Goal: Use online tool/utility: Utilize a website feature to perform a specific function

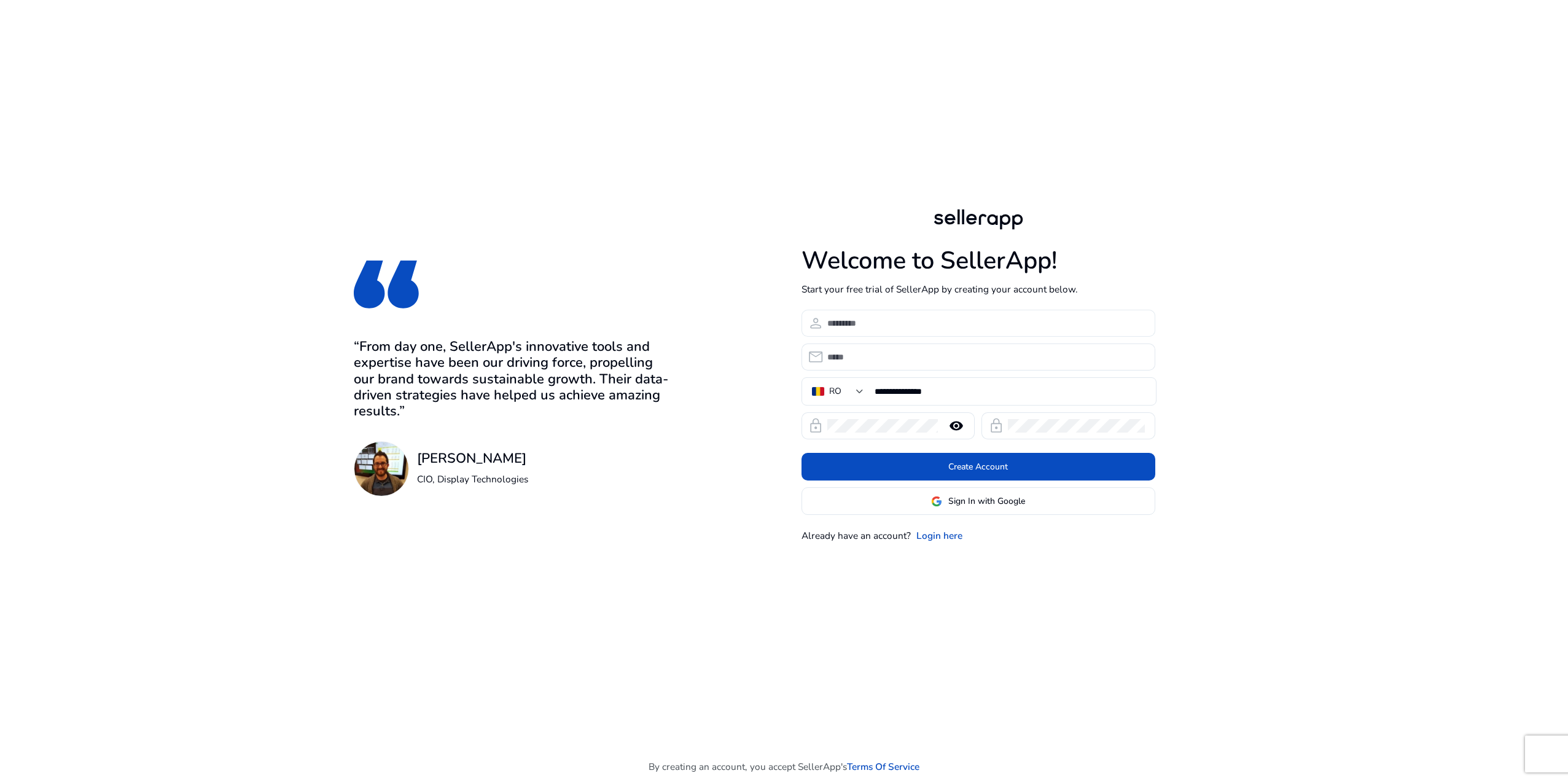
drag, startPoint x: 850, startPoint y: 323, endPoint x: 855, endPoint y: 328, distance: 7.1
click at [850, 324] on input at bounding box center [986, 323] width 318 height 14
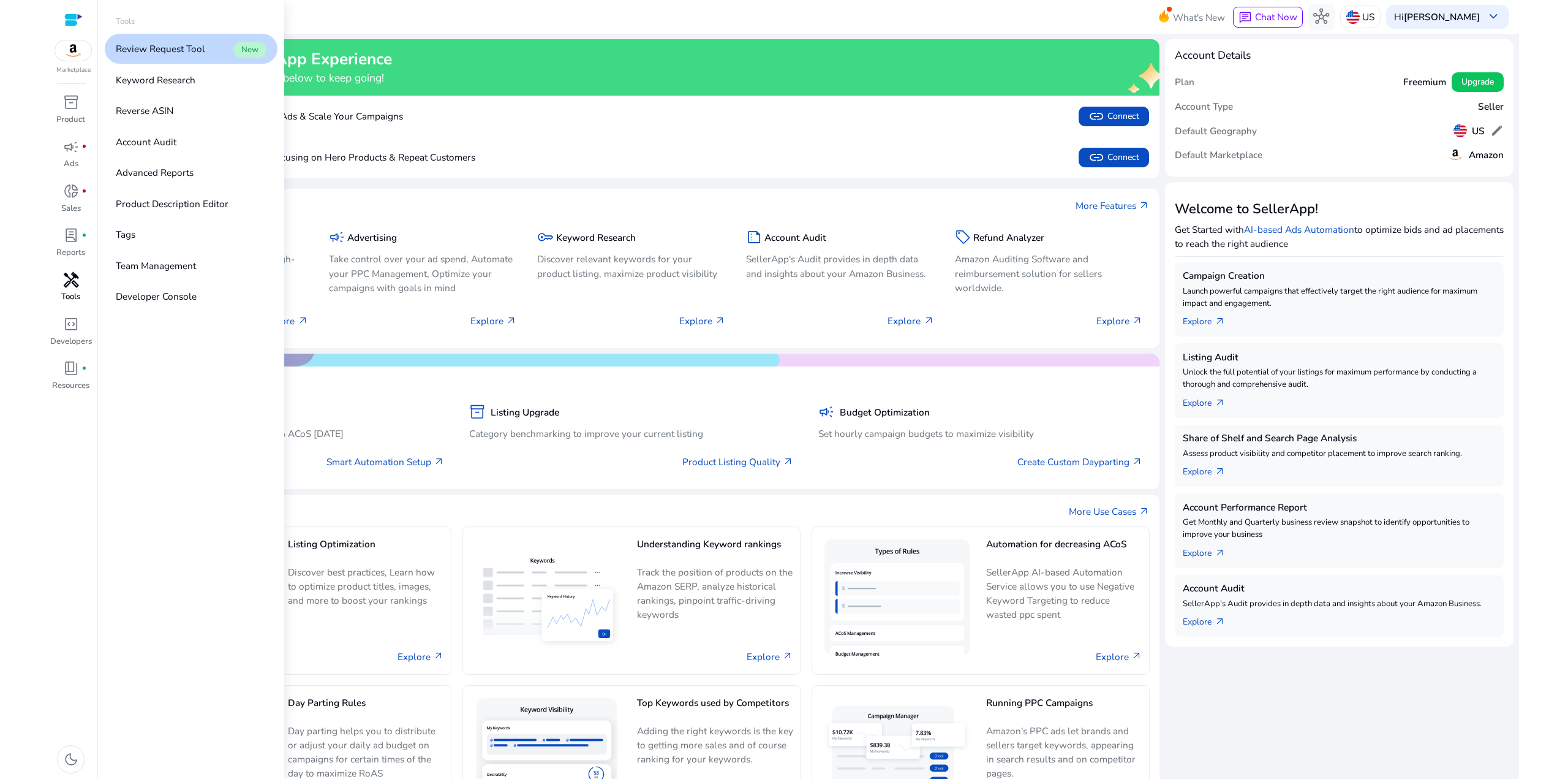
click at [68, 288] on span "handyman" at bounding box center [71, 280] width 16 height 16
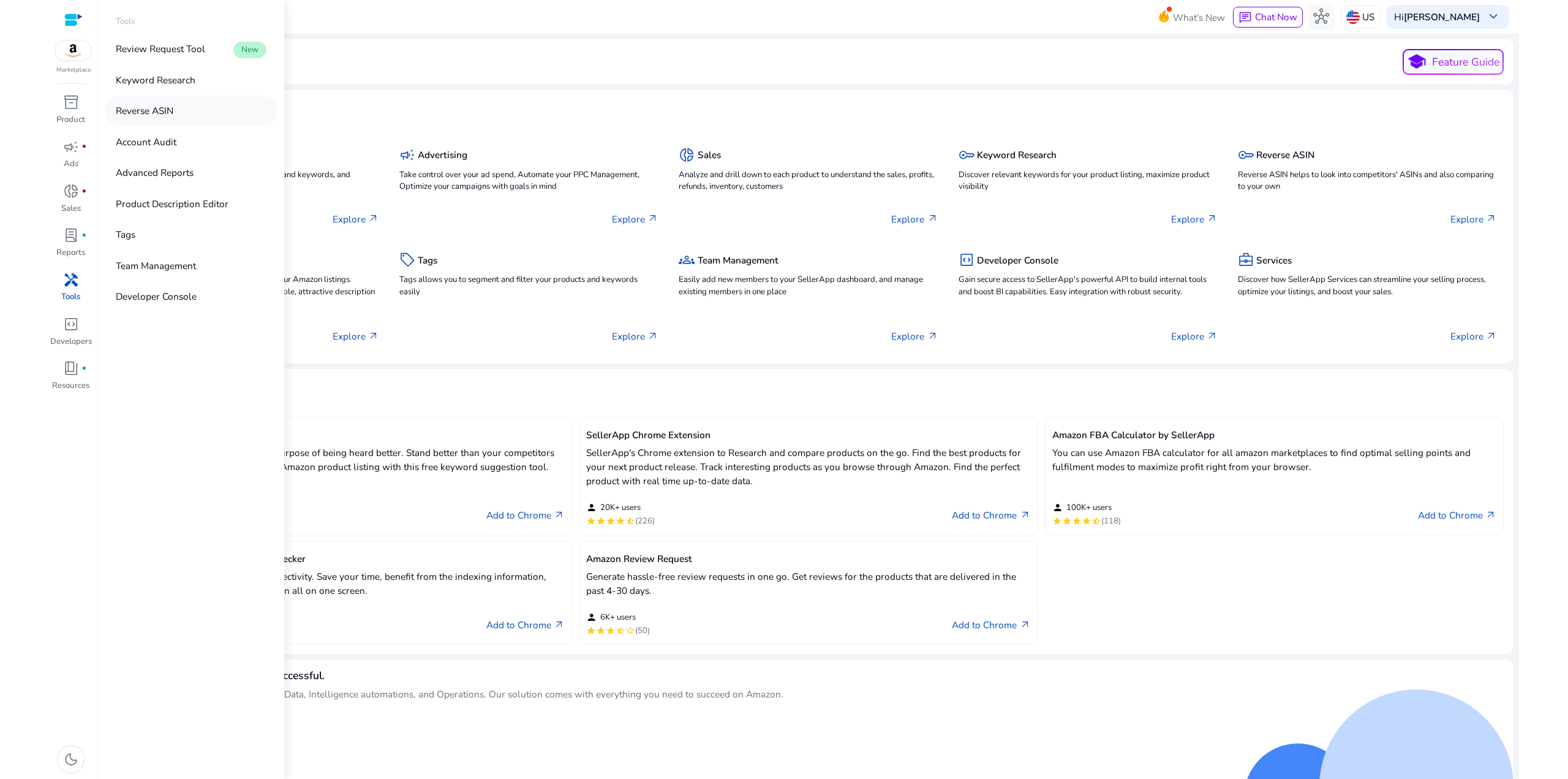
click at [136, 112] on p "Reverse ASIN" at bounding box center [145, 111] width 57 height 14
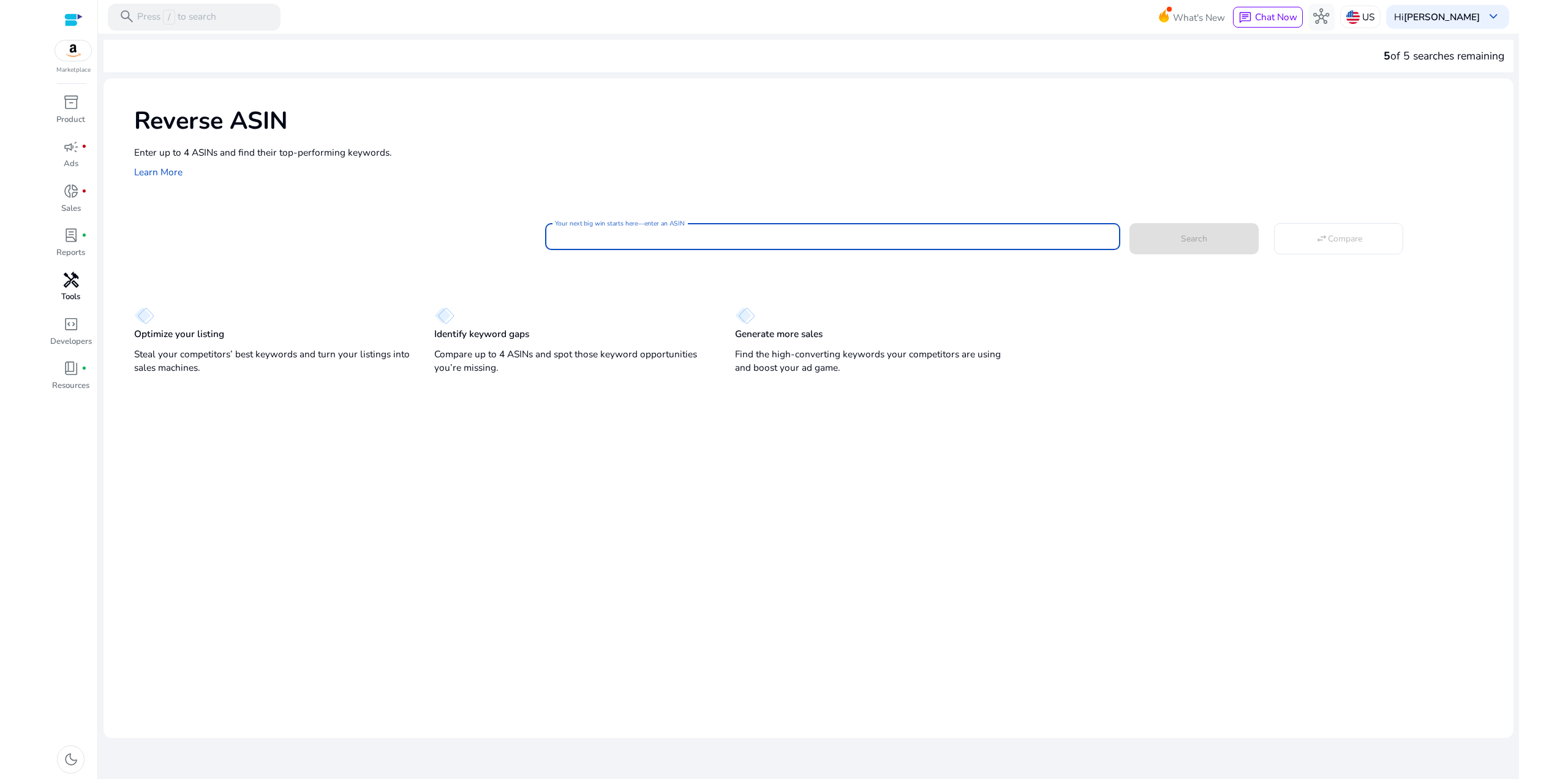
click at [641, 237] on input "Your next big win starts here—enter an ASIN" at bounding box center [833, 236] width 556 height 14
paste input "**********"
type input "**********"
click at [1175, 234] on span at bounding box center [1194, 239] width 129 height 29
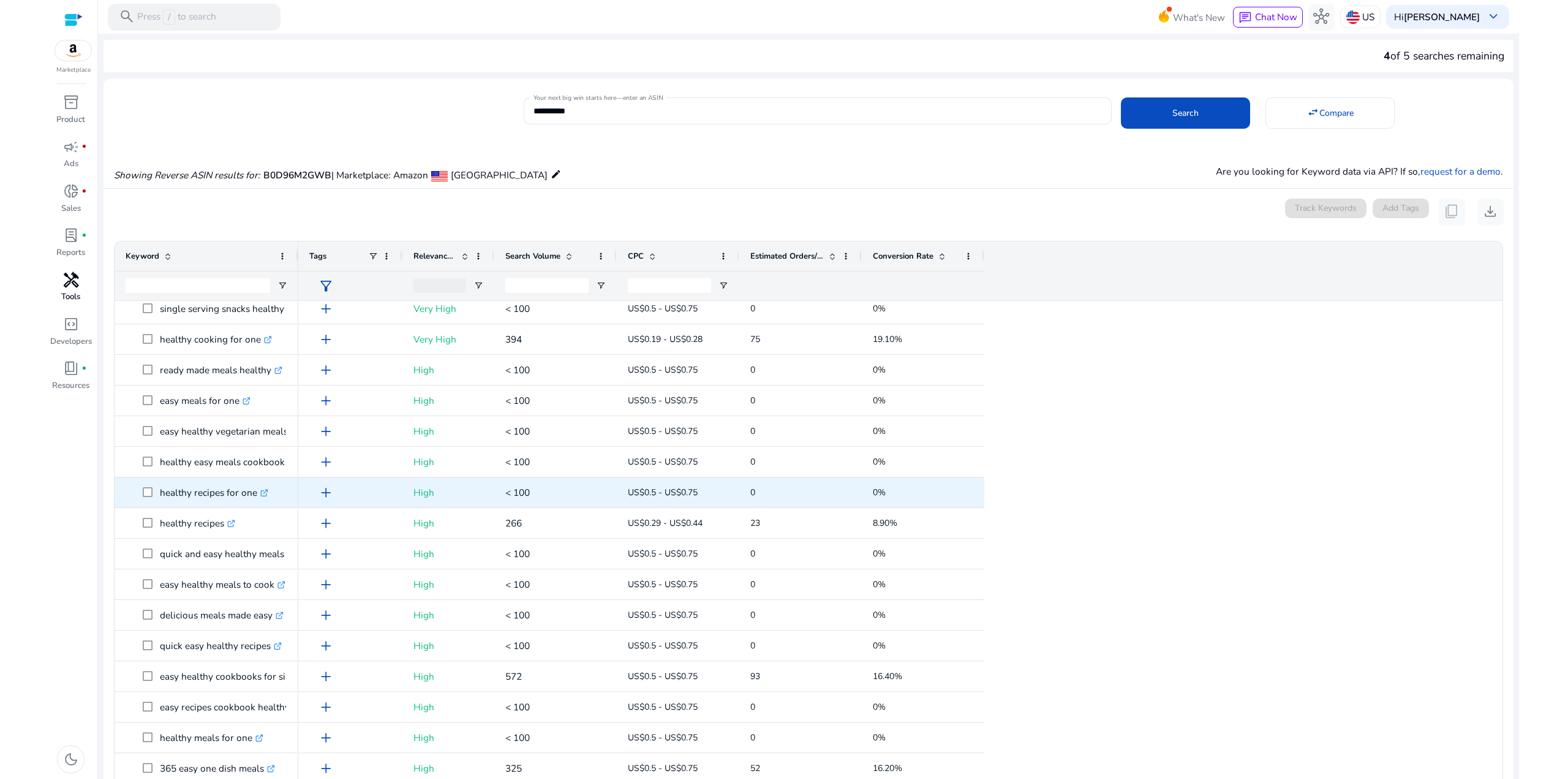
scroll to position [735, 0]
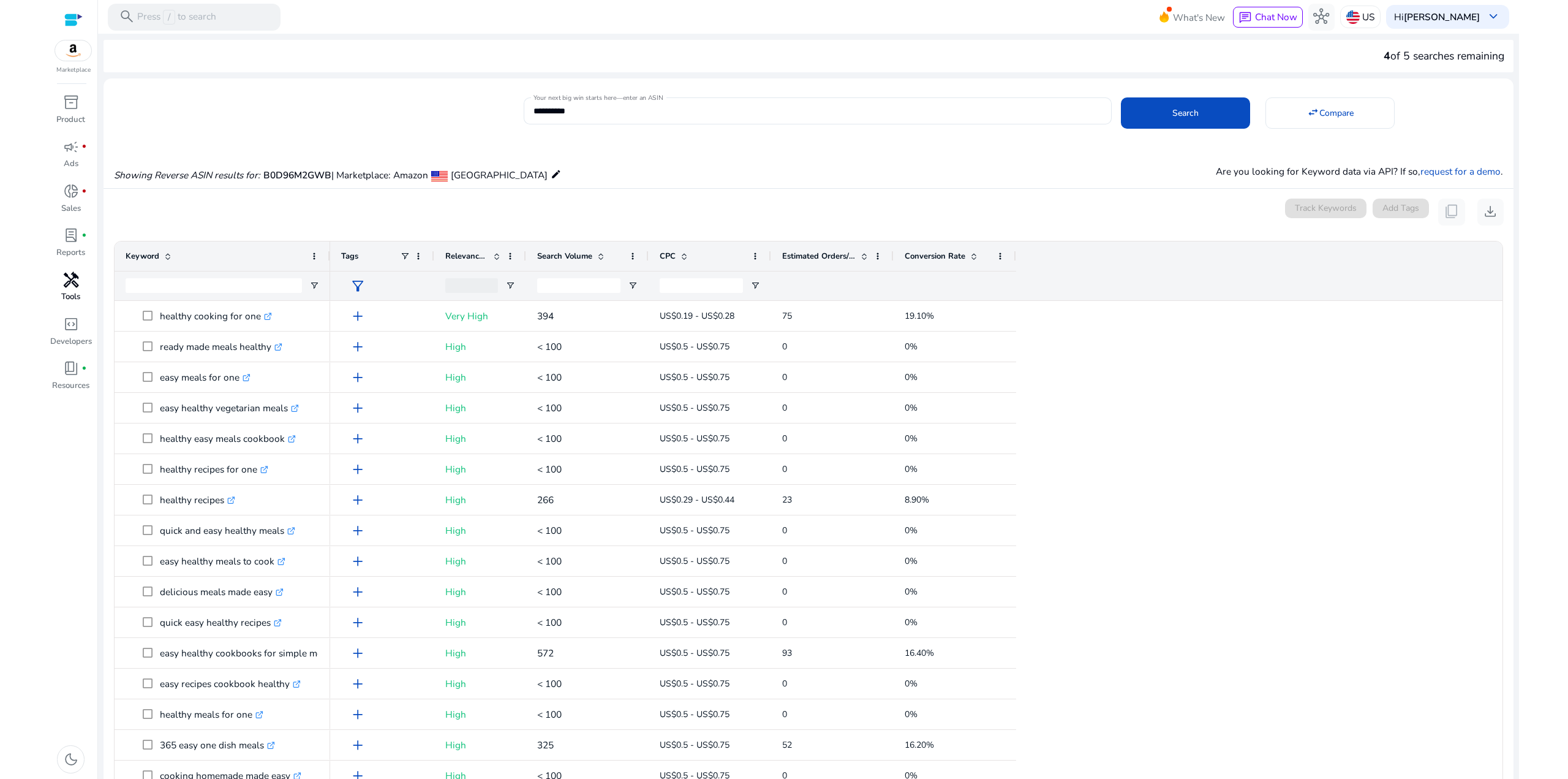
drag, startPoint x: 297, startPoint y: 256, endPoint x: 329, endPoint y: 239, distance: 36.2
click at [329, 239] on ag-grid-angular "Press ENTER to sort. Press ALT DOWN to open column menu. Press CTRL ENTER to op…" at bounding box center [809, 578] width 1409 height 687
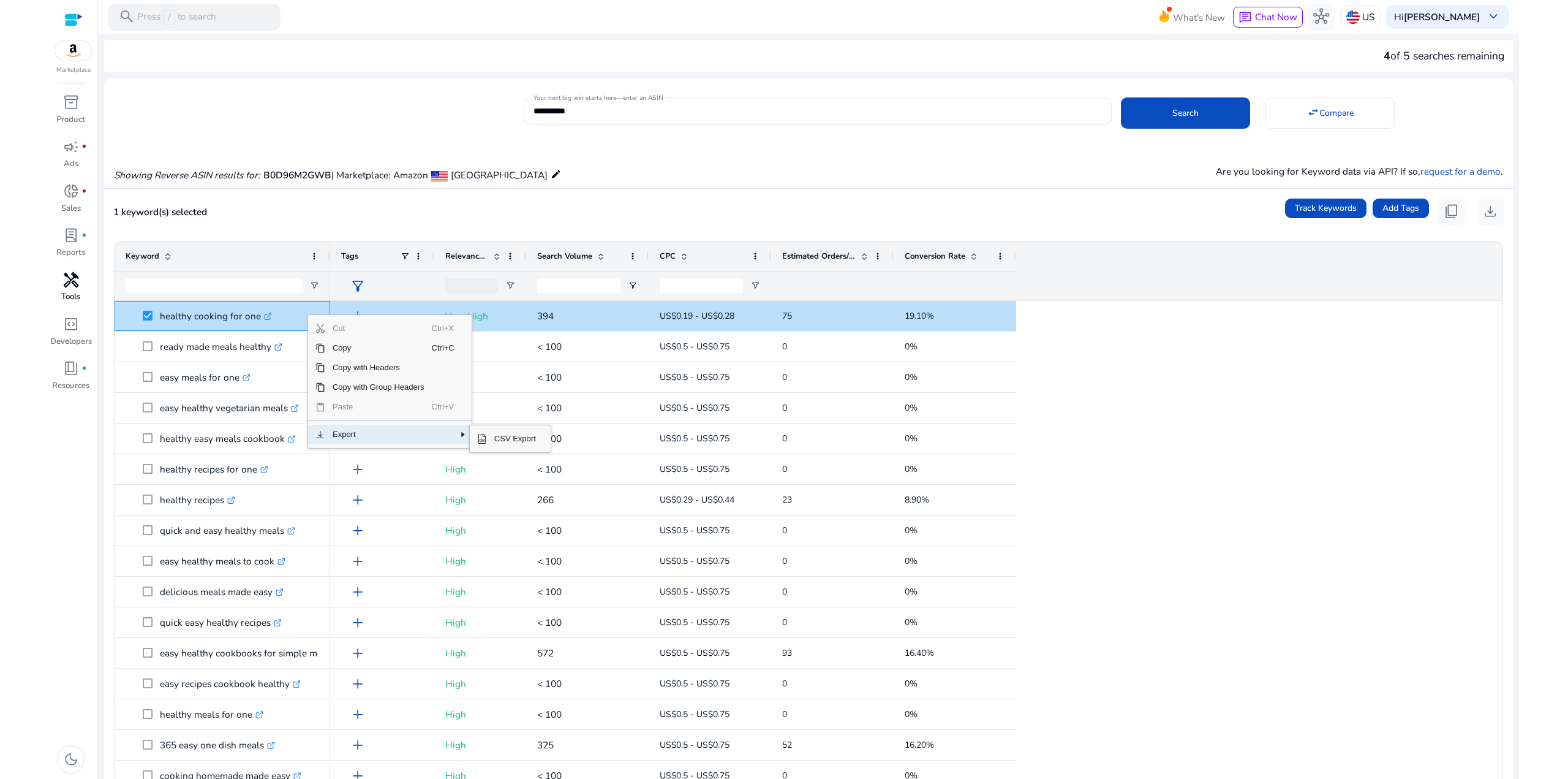
click at [464, 434] on span "Context Menu" at bounding box center [462, 434] width 10 height 10
click at [504, 442] on span "CSV Export" at bounding box center [515, 438] width 56 height 20
